Goal: Check status: Check status

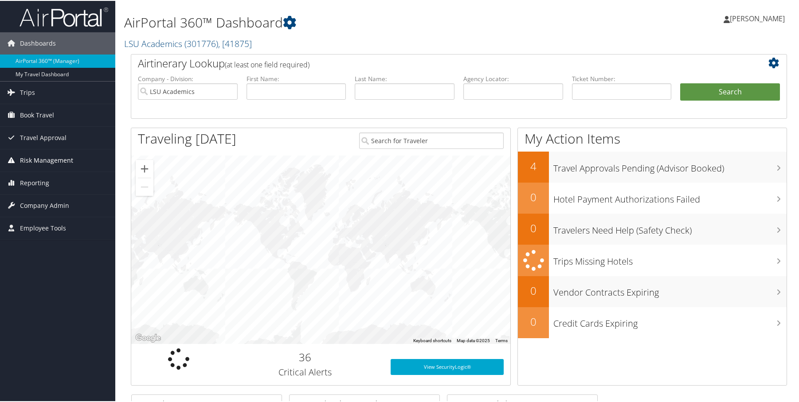
click at [53, 160] on span "Risk Management" at bounding box center [46, 160] width 53 height 22
click at [52, 159] on span "Risk Management" at bounding box center [46, 160] width 53 height 22
drag, startPoint x: 51, startPoint y: 185, endPoint x: 59, endPoint y: 197, distance: 14.4
click at [51, 186] on link "Reporting" at bounding box center [57, 182] width 115 height 22
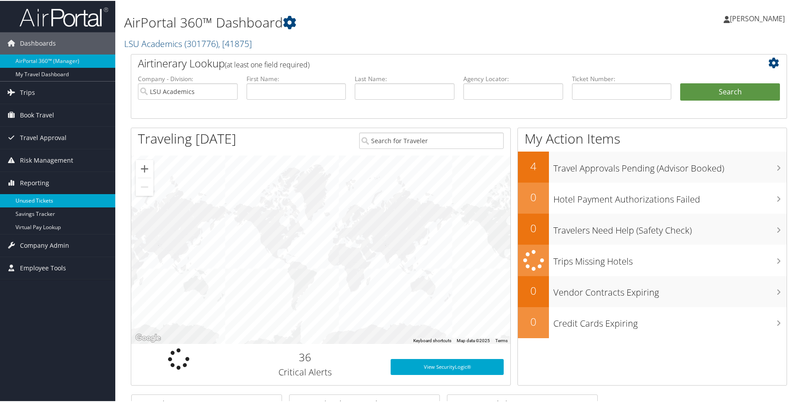
click at [55, 201] on link "Unused Tickets" at bounding box center [57, 199] width 115 height 13
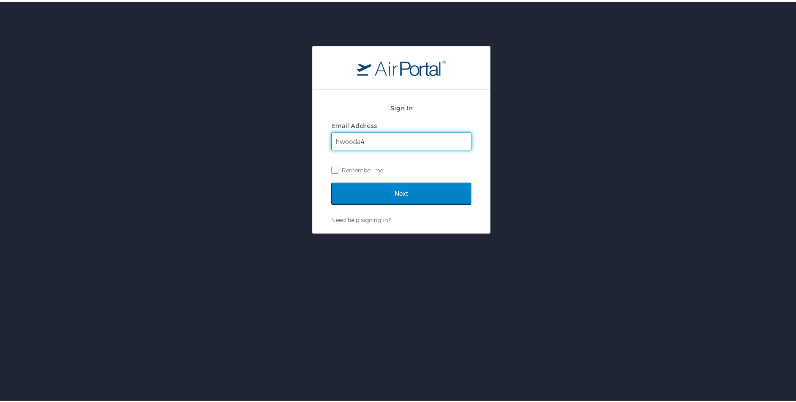
type input "hwooda4"
click at [331, 181] on input "Next" at bounding box center [401, 192] width 140 height 22
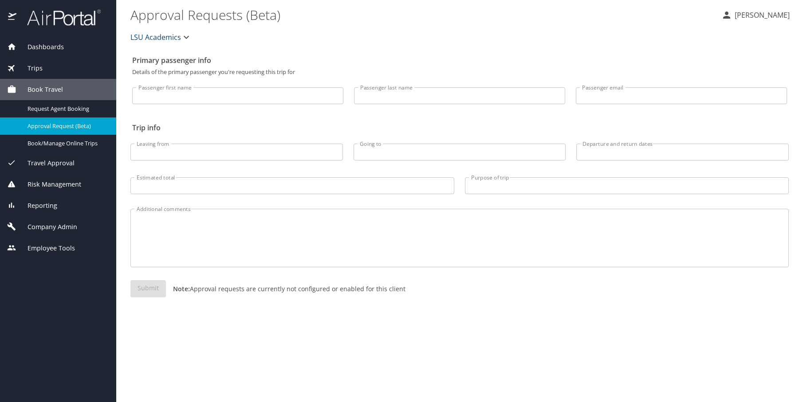
click at [55, 183] on span "Risk Management" at bounding box center [48, 185] width 65 height 10
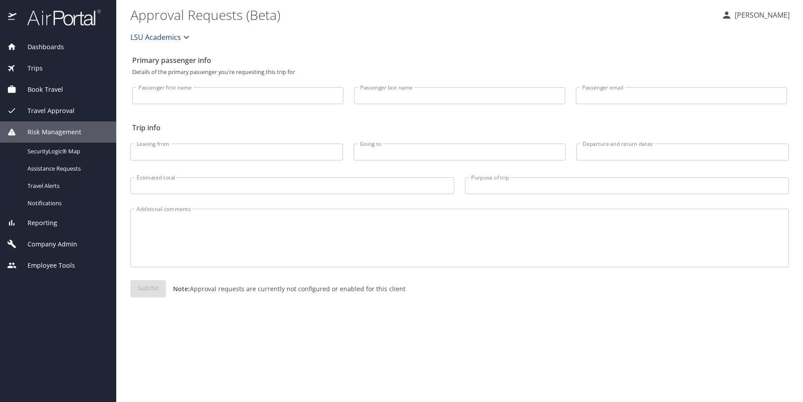
click at [63, 125] on div "Risk Management" at bounding box center [58, 132] width 116 height 21
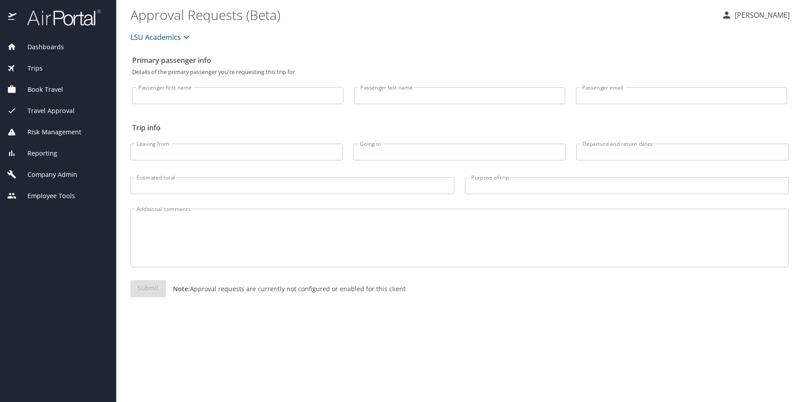
drag, startPoint x: 55, startPoint y: 155, endPoint x: 66, endPoint y: 160, distance: 11.7
click at [55, 154] on span "Reporting" at bounding box center [36, 154] width 41 height 10
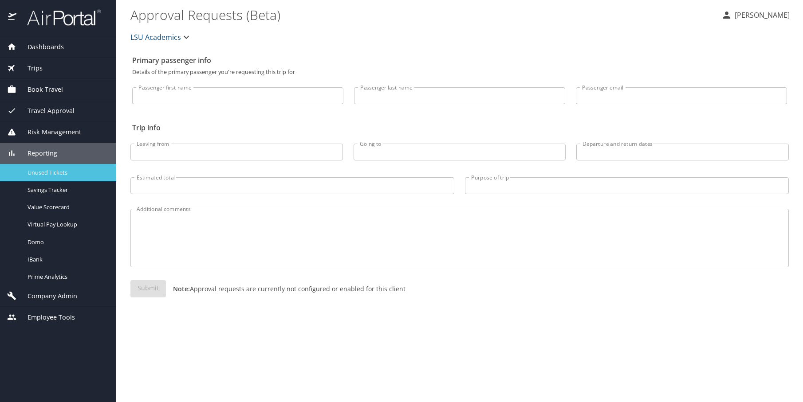
click at [64, 176] on span "Unused Tickets" at bounding box center [67, 173] width 78 height 8
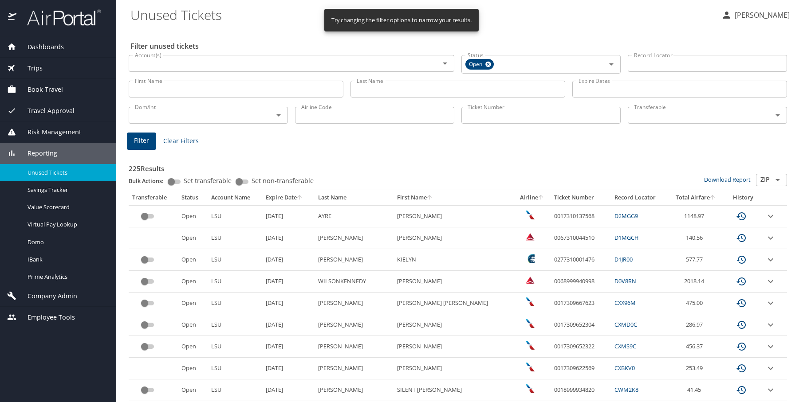
click at [542, 114] on input "Ticket Number" at bounding box center [540, 115] width 159 height 17
paste input "CTP3SH"
type input "CTP3SH"
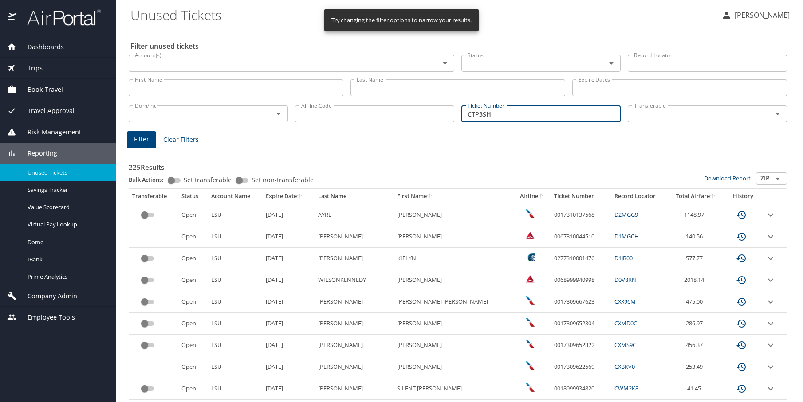
drag, startPoint x: 491, startPoint y: 117, endPoint x: 308, endPoint y: 113, distance: 182.8
click at [333, 115] on div "Dom/Int Dom/Int Airline Code Airline Code Ticket Number CTP3SH Ticket Number Tr…" at bounding box center [457, 112] width 665 height 29
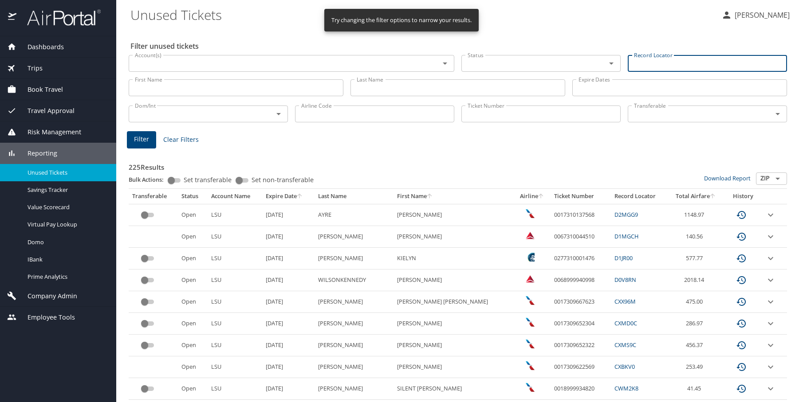
click at [671, 58] on input "Record Locator" at bounding box center [707, 63] width 159 height 17
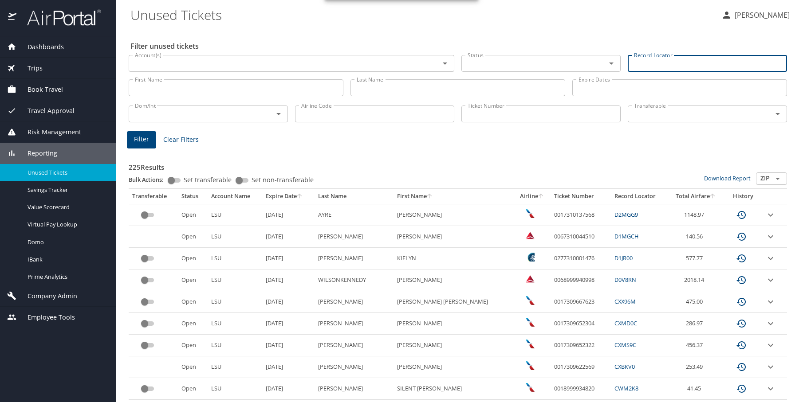
paste input "CTP3SH"
type input "CTP3SH"
click at [137, 143] on span "Filter" at bounding box center [141, 139] width 15 height 11
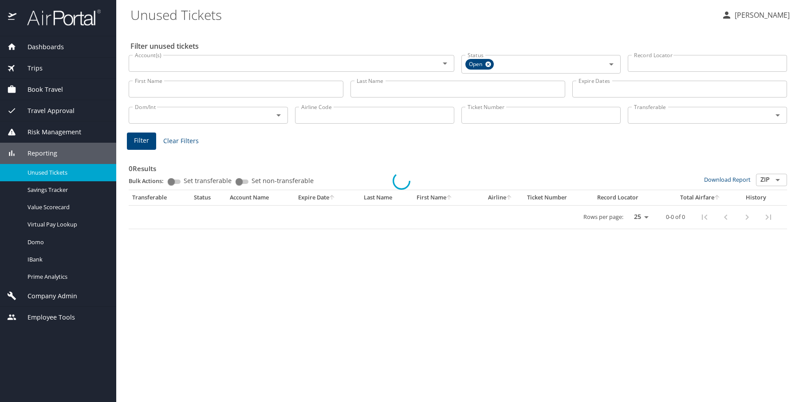
click at [86, 20] on div at bounding box center [401, 181] width 803 height 443
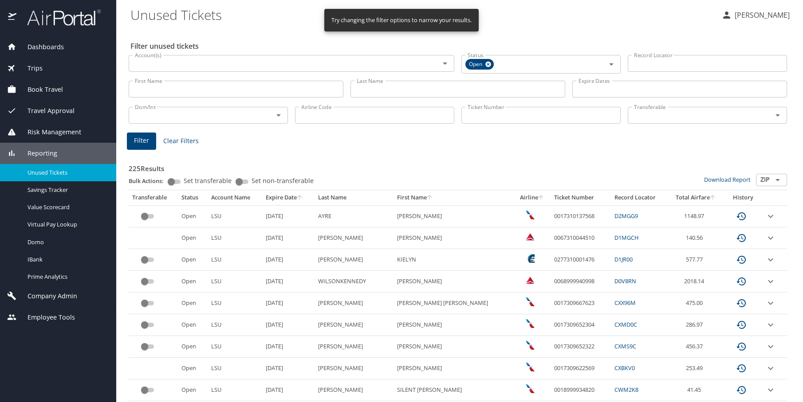
click at [55, 24] on img at bounding box center [58, 17] width 83 height 17
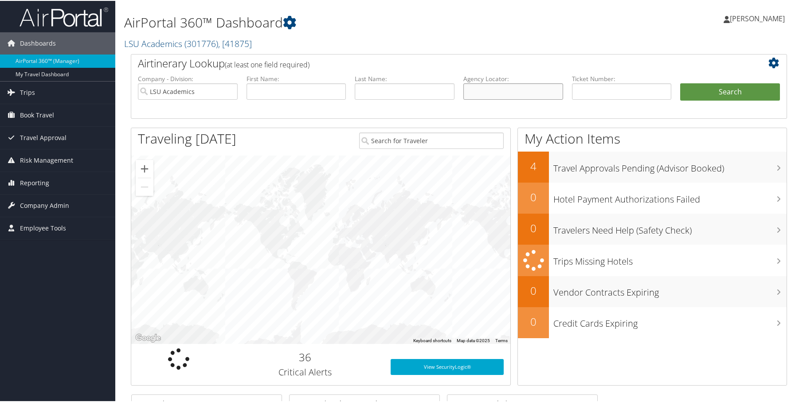
drag, startPoint x: 476, startPoint y: 90, endPoint x: 495, endPoint y: 81, distance: 20.9
click at [475, 90] on input "text" at bounding box center [514, 91] width 100 height 16
type input "G7PFF9"
click at [680, 83] on button "Search" at bounding box center [730, 92] width 100 height 18
